Goal: Find specific page/section: Find specific page/section

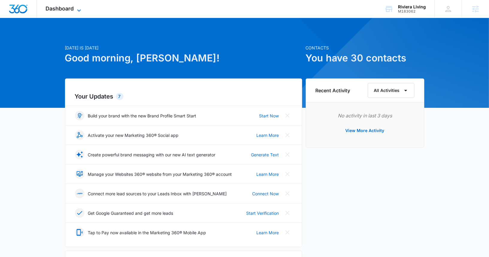
click at [57, 9] on span "Dashboard" at bounding box center [60, 8] width 28 height 6
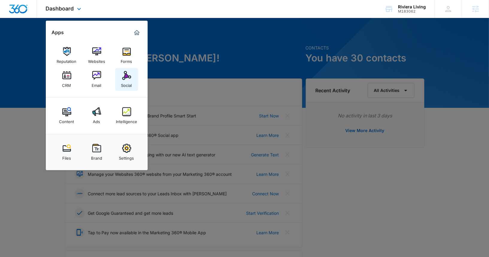
click at [121, 68] on link "Social" at bounding box center [126, 79] width 23 height 23
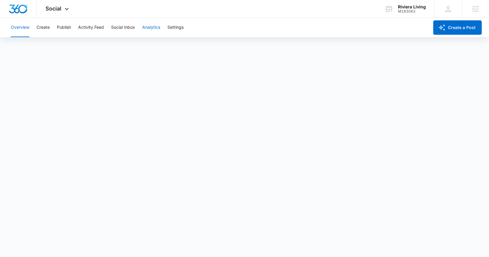
click at [146, 28] on button "Analytics" at bounding box center [151, 27] width 18 height 19
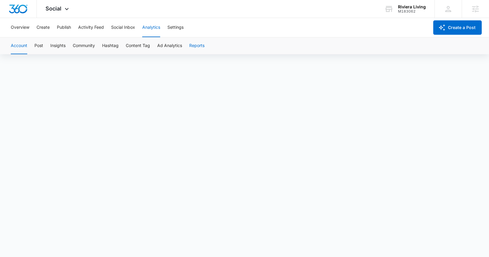
click at [192, 42] on button "Reports" at bounding box center [196, 45] width 15 height 17
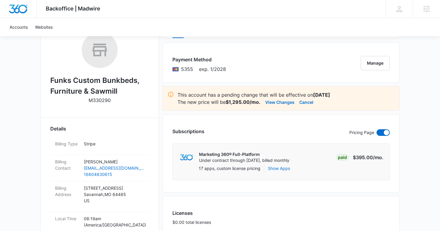
scroll to position [155, 0]
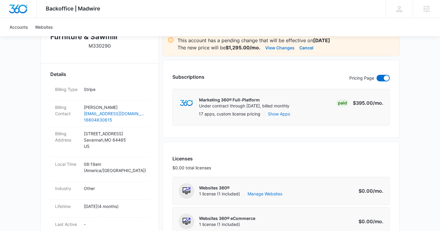
click at [276, 49] on button "View Changes" at bounding box center [279, 47] width 29 height 7
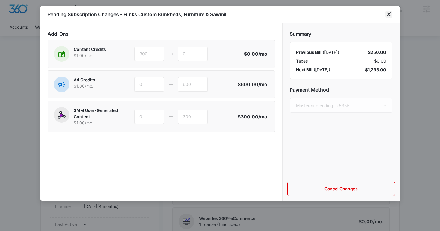
click at [386, 13] on icon "close" at bounding box center [388, 14] width 7 height 7
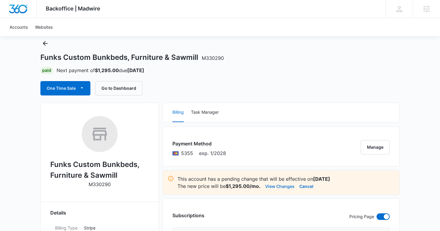
scroll to position [100, 0]
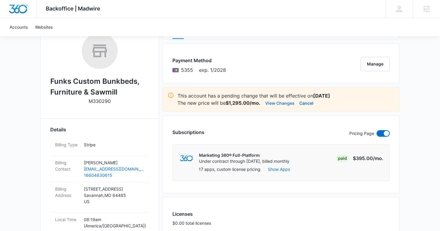
click at [287, 104] on button "View Changes" at bounding box center [279, 102] width 29 height 7
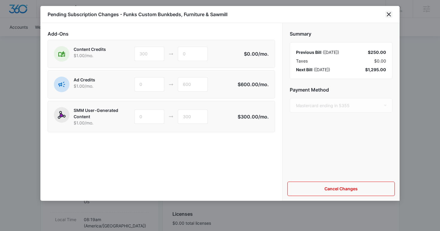
click at [390, 16] on icon "close" at bounding box center [388, 14] width 7 height 7
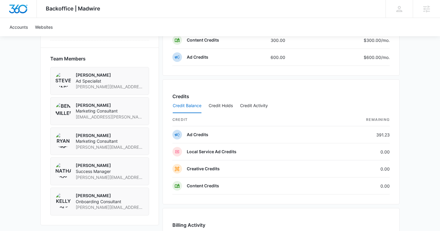
scroll to position [562, 0]
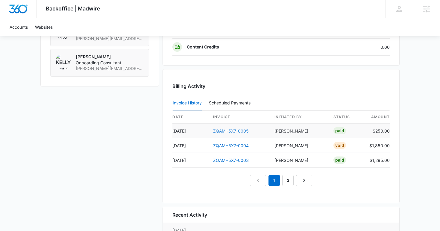
click at [235, 131] on link "ZQAMH5X7-0005" at bounding box center [231, 130] width 36 height 5
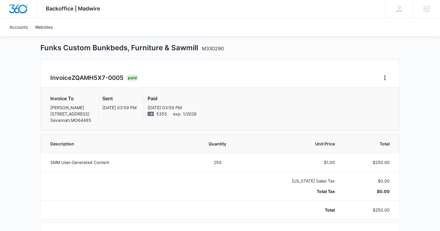
scroll to position [24, 0]
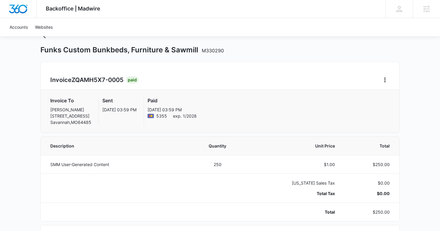
click at [92, 78] on span "ZQAMH5X7-0005" at bounding box center [98, 79] width 52 height 7
drag, startPoint x: 124, startPoint y: 80, endPoint x: 73, endPoint y: 80, distance: 50.3
click at [73, 80] on span "ZQAMH5X7-0005" at bounding box center [98, 79] width 52 height 7
copy span "ZQAMH5X7-0005"
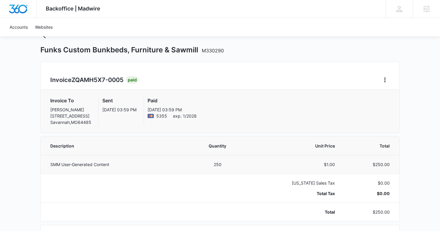
click at [104, 163] on p "SMM User-Generated Content" at bounding box center [116, 164] width 133 height 6
copy p "SMM User-Generated Content"
click at [44, 38] on icon "Back" at bounding box center [45, 35] width 7 height 7
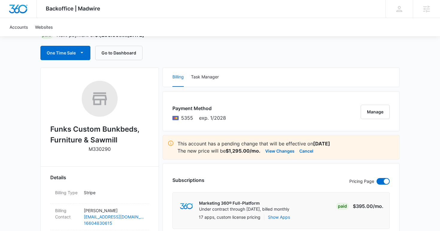
scroll to position [86, 0]
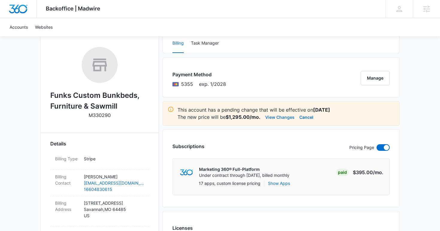
click at [278, 118] on button "View Changes" at bounding box center [279, 116] width 29 height 7
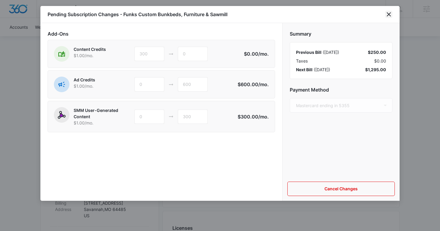
click at [389, 13] on icon "close" at bounding box center [388, 14] width 7 height 7
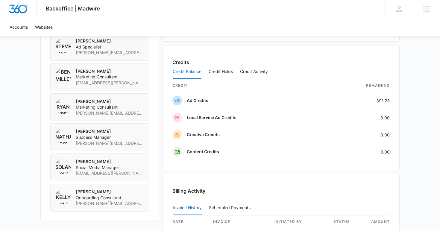
scroll to position [611, 0]
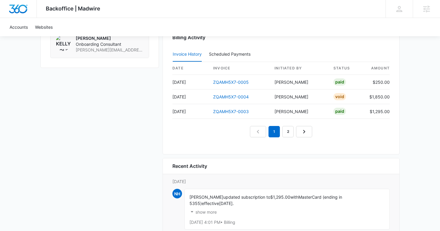
click at [205, 210] on p "show more" at bounding box center [206, 212] width 21 height 4
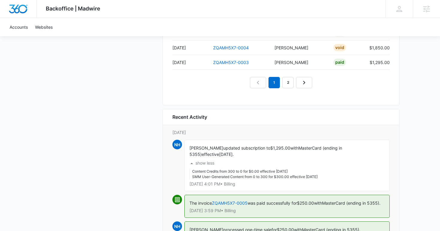
scroll to position [719, 0]
